Goal: Information Seeking & Learning: Find specific page/section

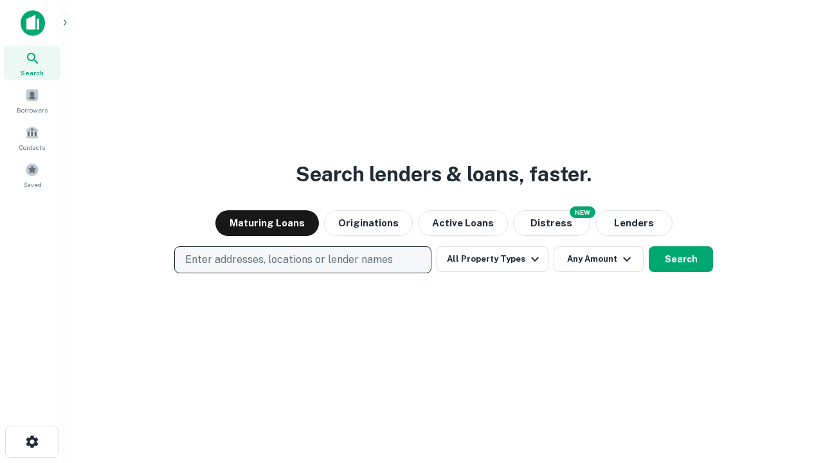
click at [302, 260] on p "Enter addresses, locations or lender names" at bounding box center [289, 259] width 208 height 15
type input "**********"
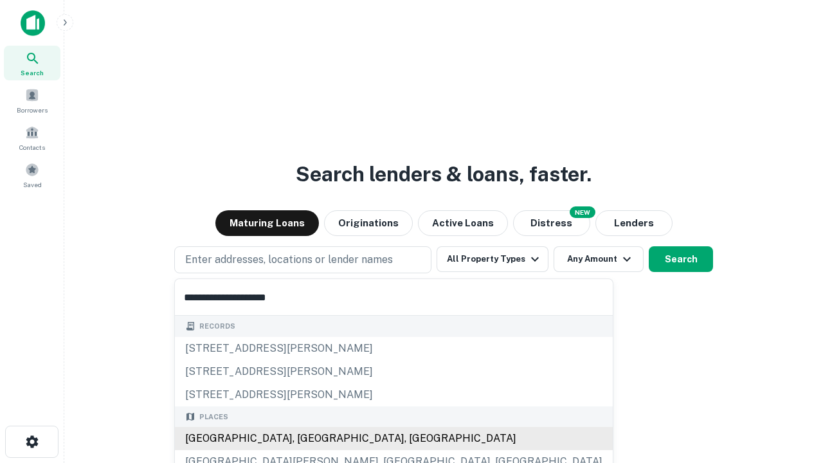
click at [307, 439] on div "[GEOGRAPHIC_DATA], [GEOGRAPHIC_DATA], [GEOGRAPHIC_DATA]" at bounding box center [394, 438] width 438 height 23
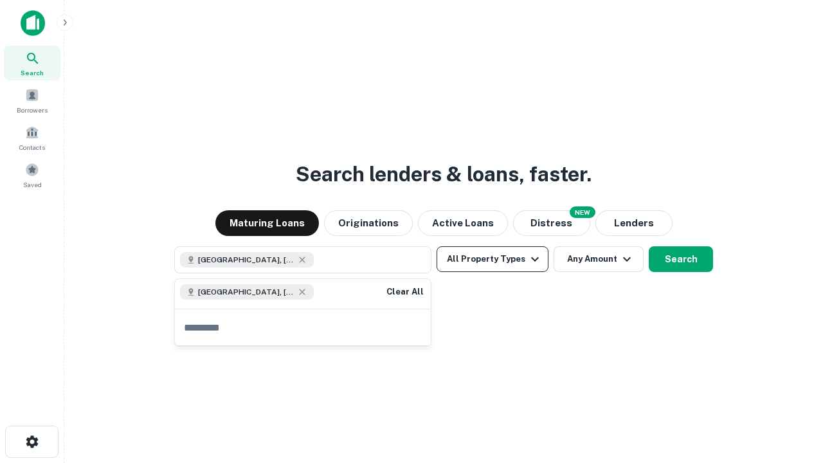
click at [493, 259] on button "All Property Types" at bounding box center [493, 259] width 112 height 26
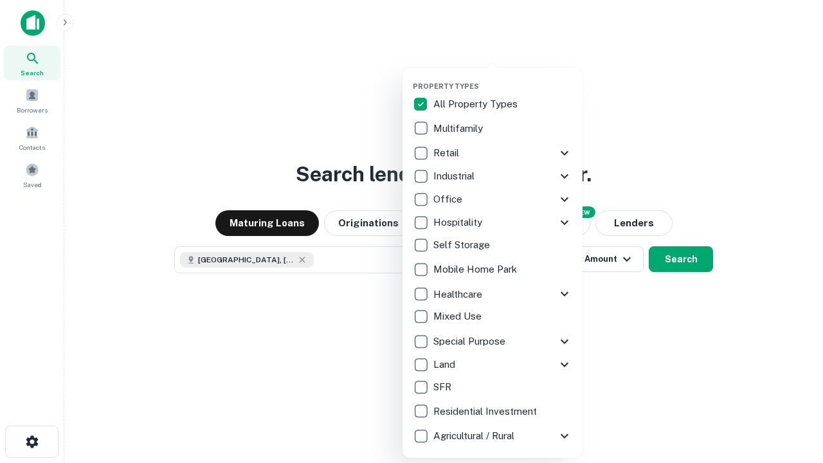
click at [503, 78] on button "button" at bounding box center [503, 78] width 180 height 1
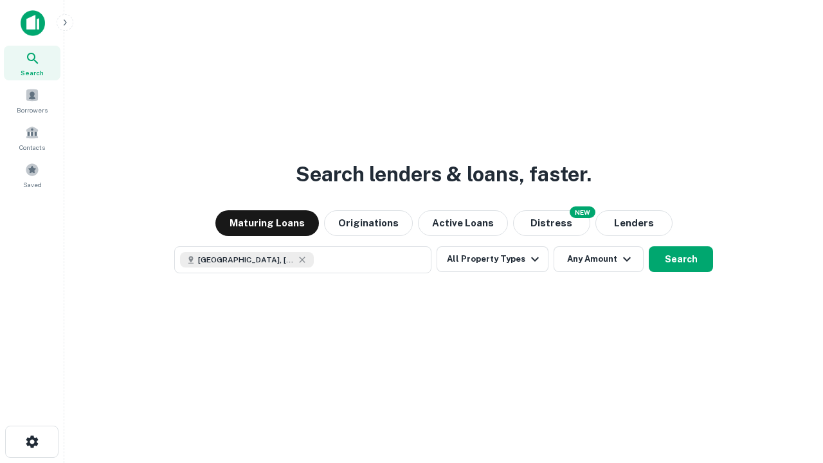
scroll to position [21, 0]
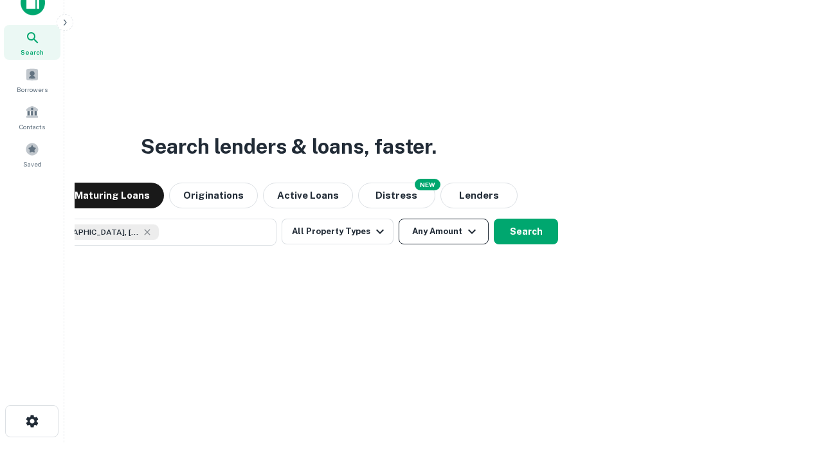
click at [399, 219] on button "Any Amount" at bounding box center [444, 232] width 90 height 26
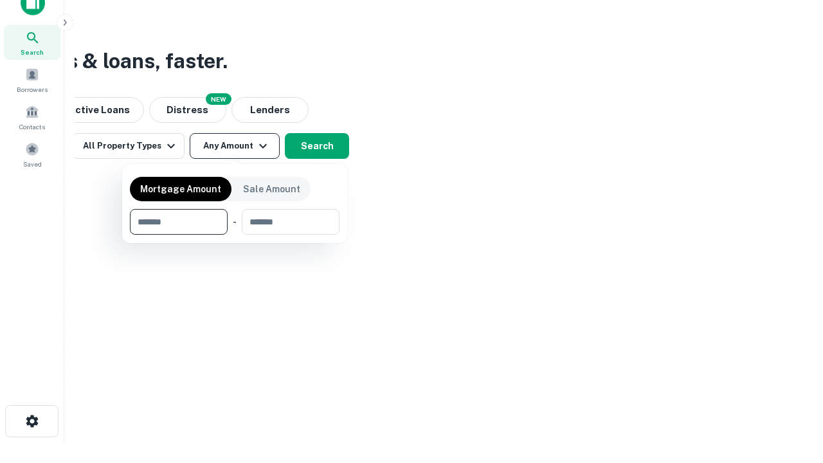
type input "*******"
click at [235, 235] on button "button" at bounding box center [235, 235] width 210 height 1
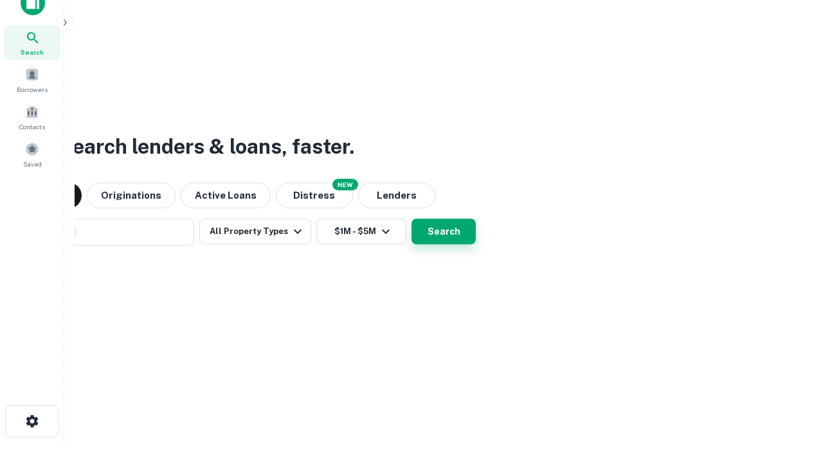
click at [412, 219] on button "Search" at bounding box center [444, 232] width 64 height 26
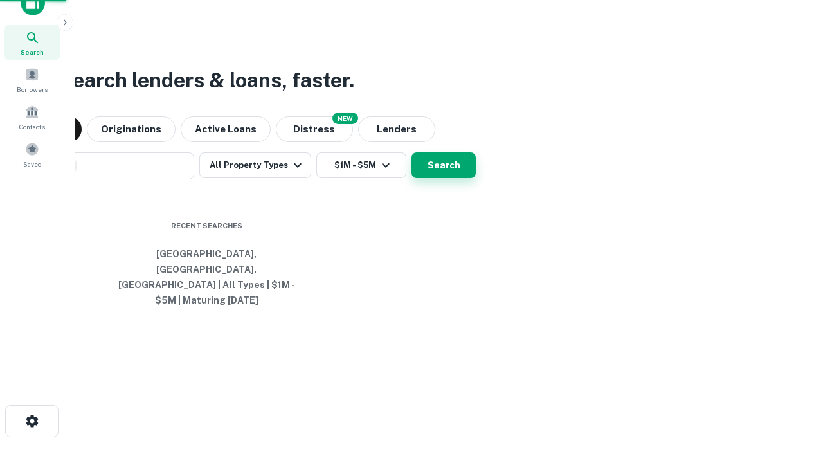
scroll to position [42, 364]
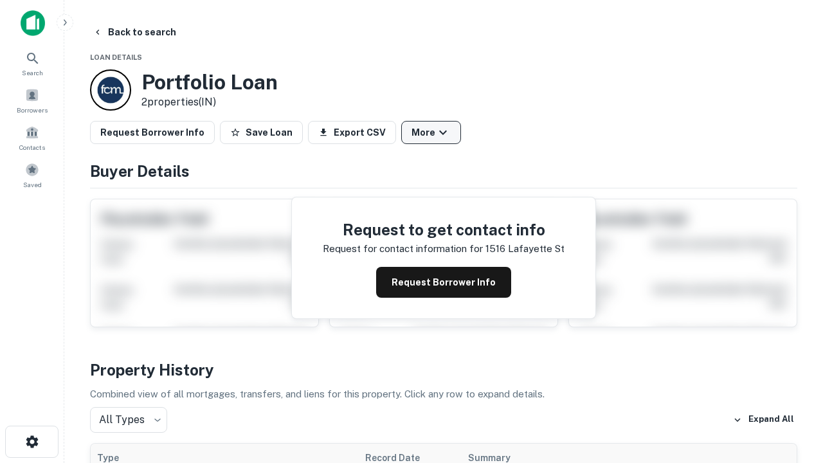
click at [431, 132] on button "More" at bounding box center [431, 132] width 60 height 23
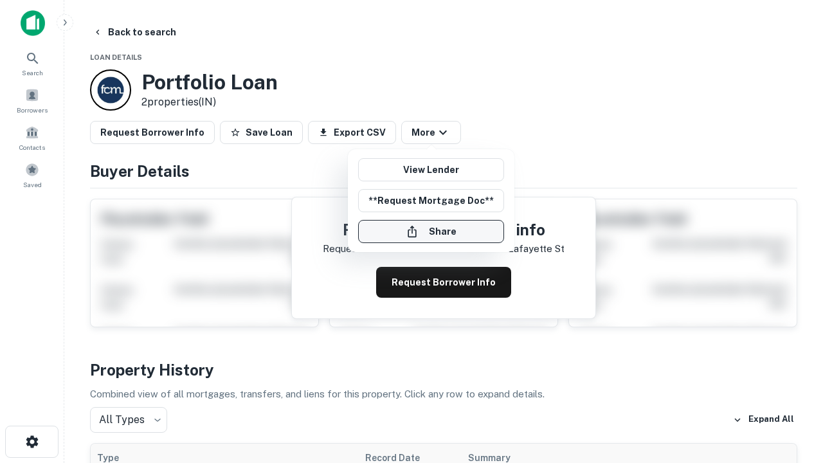
click at [431, 232] on button "Share" at bounding box center [431, 231] width 146 height 23
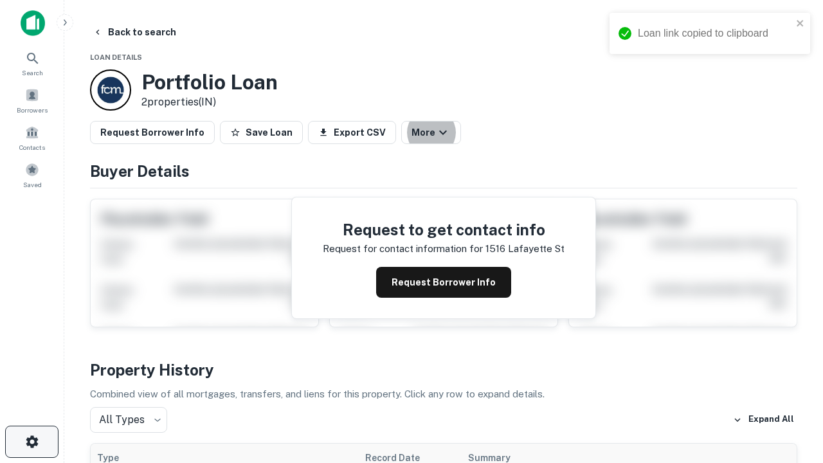
click at [32, 442] on icon "button" at bounding box center [31, 441] width 15 height 15
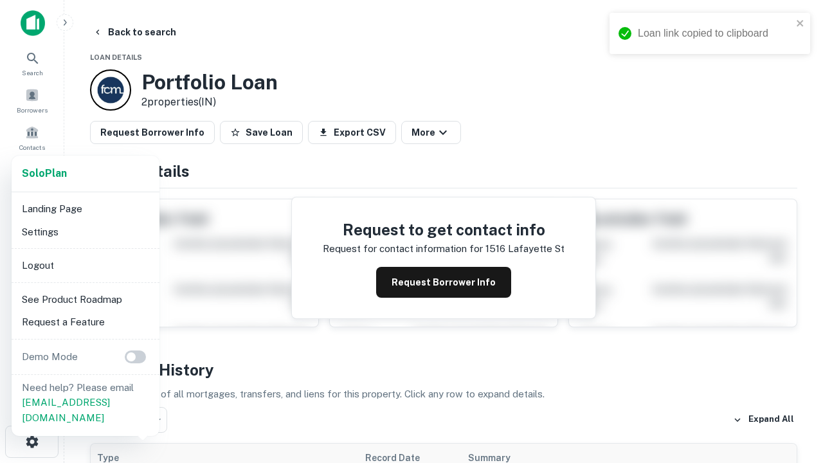
click at [85, 265] on li "Logout" at bounding box center [86, 265] width 138 height 23
